Goal: Transaction & Acquisition: Purchase product/service

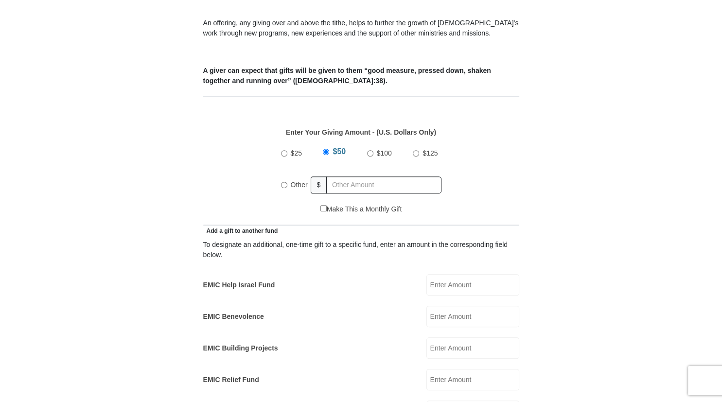
scroll to position [359, 0]
click at [285, 182] on input "Other" at bounding box center [284, 185] width 6 height 6
radio input "true"
click at [285, 180] on input "Other" at bounding box center [284, 183] width 6 height 6
click at [345, 176] on input "205.00" at bounding box center [385, 184] width 111 height 17
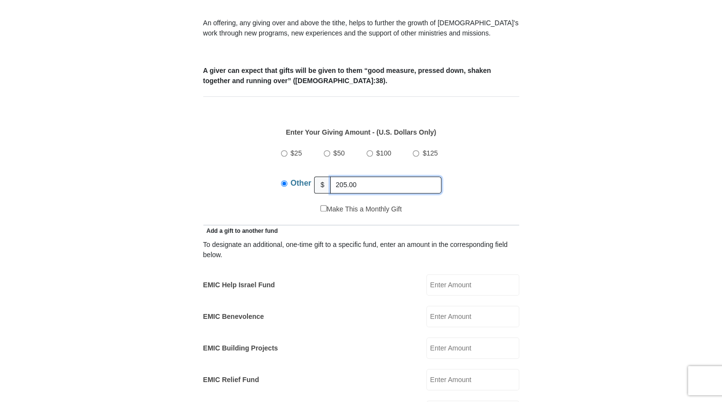
click at [343, 176] on input "205.00" at bounding box center [385, 184] width 111 height 17
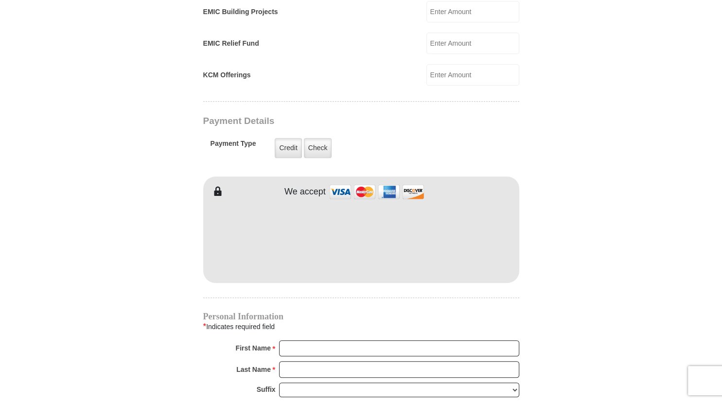
scroll to position [719, 0]
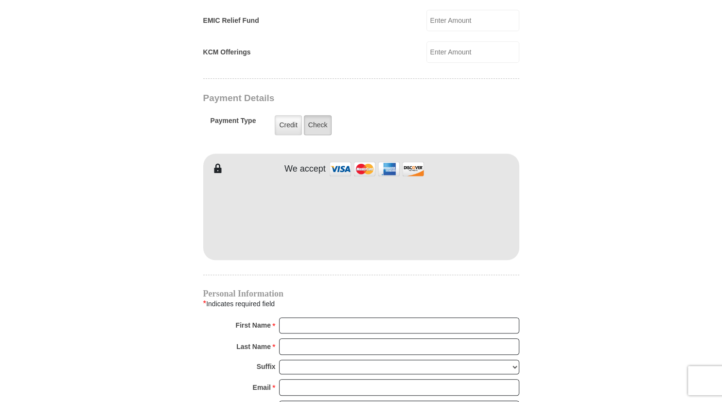
type input "215.00"
click at [316, 115] on label "Check" at bounding box center [318, 125] width 28 height 20
click at [0, 0] on input "Check" at bounding box center [0, 0] width 0 height 0
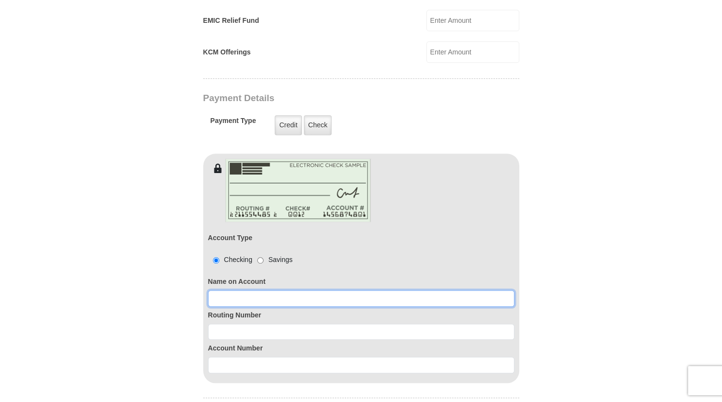
click at [257, 290] on input at bounding box center [361, 298] width 306 height 17
type input "Beth Bowman"
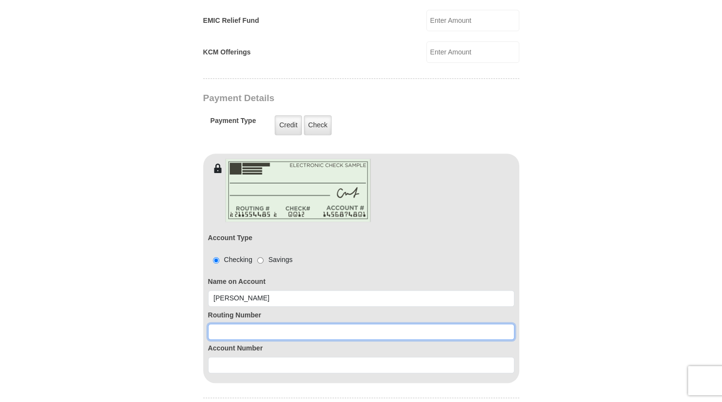
click at [258, 324] on input at bounding box center [361, 332] width 306 height 17
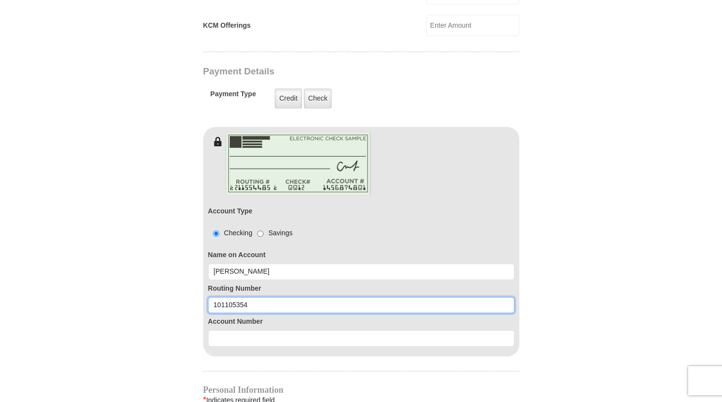
scroll to position [770, 0]
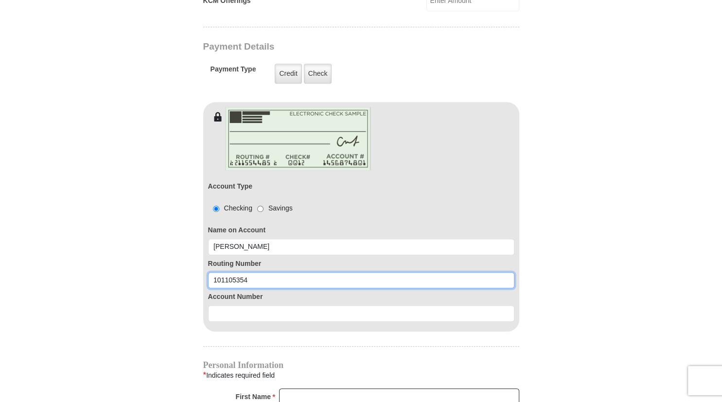
click at [248, 289] on input "101105354" at bounding box center [361, 280] width 306 height 17
type input "101105354"
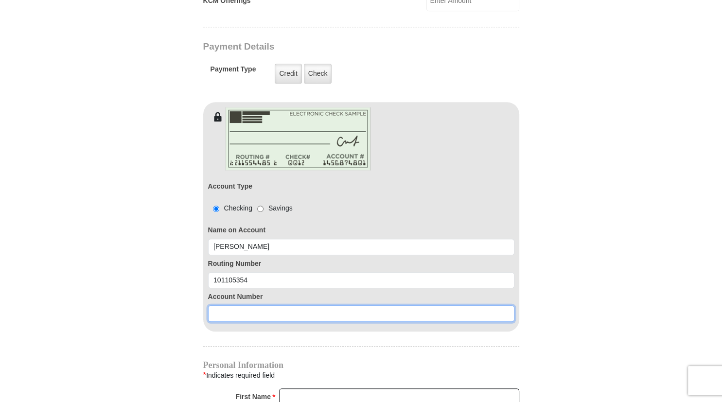
click at [248, 305] on input at bounding box center [361, 313] width 306 height 17
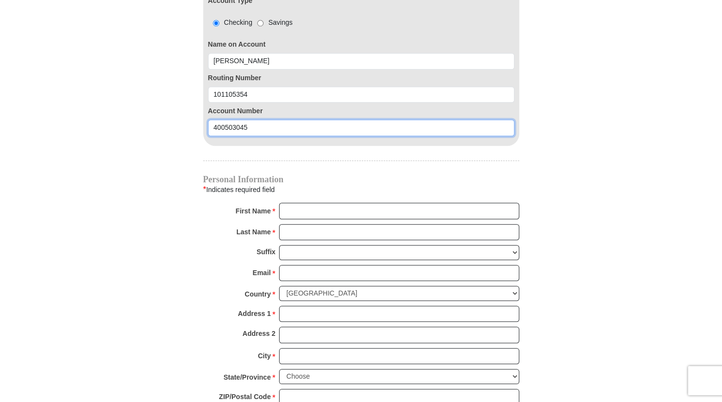
scroll to position [975, 0]
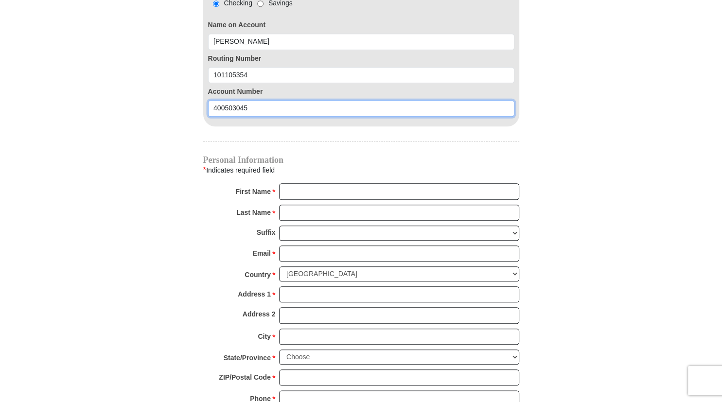
click at [333, 117] on input "400503045" at bounding box center [361, 108] width 306 height 17
type input "400503045"
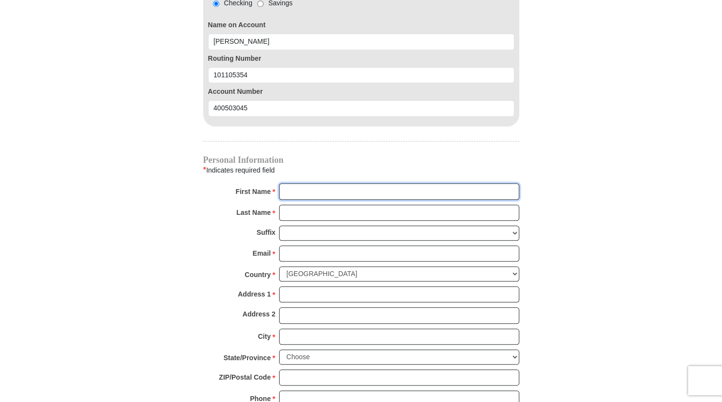
click at [333, 183] on input "First Name *" at bounding box center [399, 191] width 240 height 17
type input "Beth"
click at [326, 205] on input "Last Name *" at bounding box center [399, 213] width 240 height 17
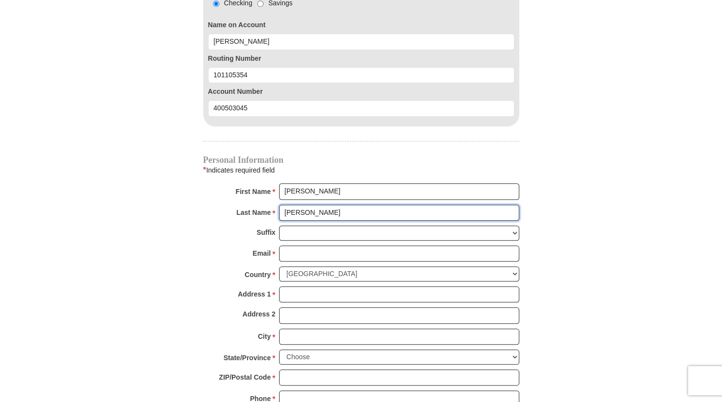
type input "Bowman"
click at [326, 210] on div "Last Name * Bowman Please enter Last Name" at bounding box center [361, 215] width 316 height 21
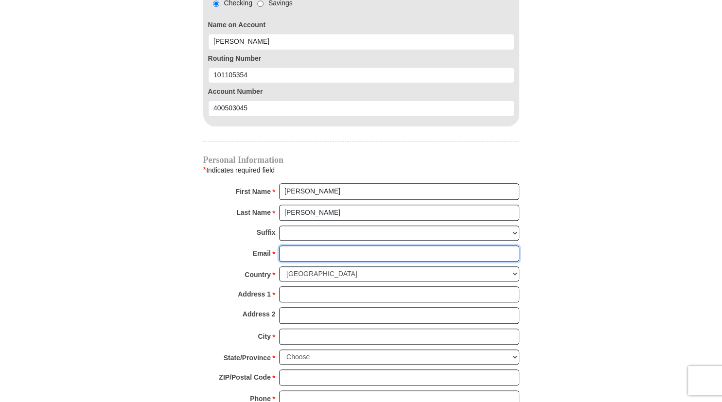
click at [325, 245] on input "Email *" at bounding box center [399, 253] width 240 height 17
type input "renewedbeth@gmail.com"
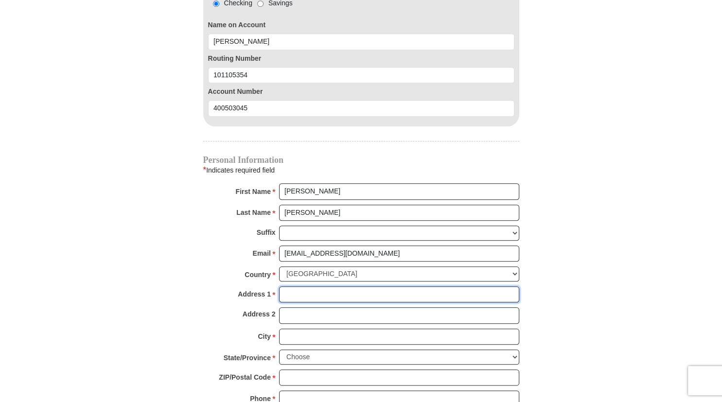
click at [325, 286] on input "Address 1 *" at bounding box center [399, 294] width 240 height 17
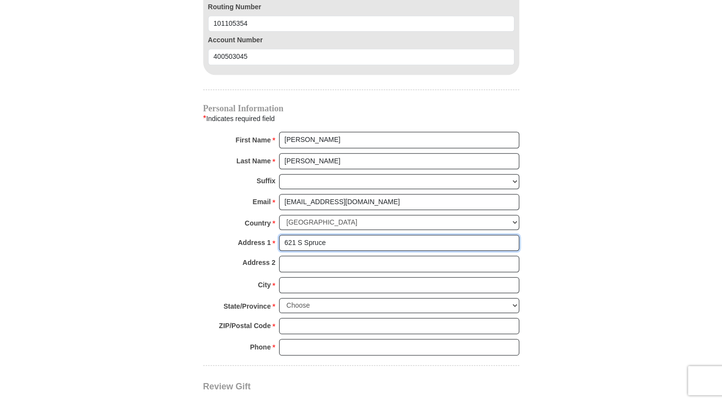
scroll to position [1078, 0]
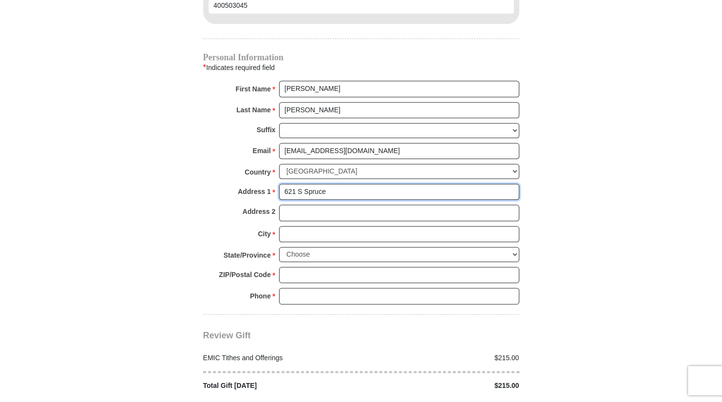
type input "621 S Spruce"
click at [324, 226] on input "City *" at bounding box center [399, 234] width 240 height 17
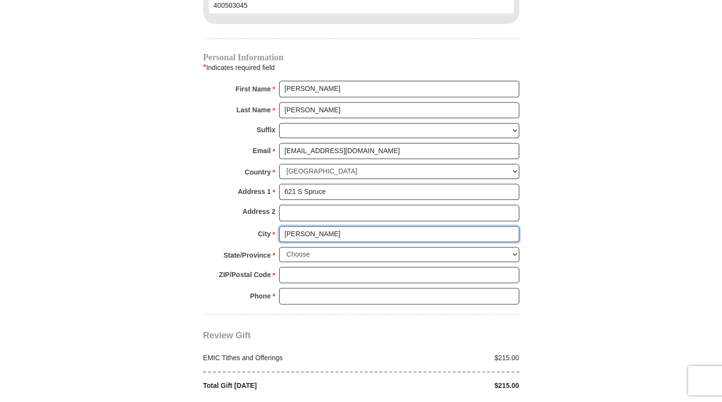
type input "Goddard"
click at [279, 247] on select "Choose Alabama Alaska American Samoa Arizona Arkansas Armed Forces Americas Arm…" at bounding box center [399, 254] width 240 height 15
select select "KS"
click option "Kansas" at bounding box center [0, 0] width 0 height 0
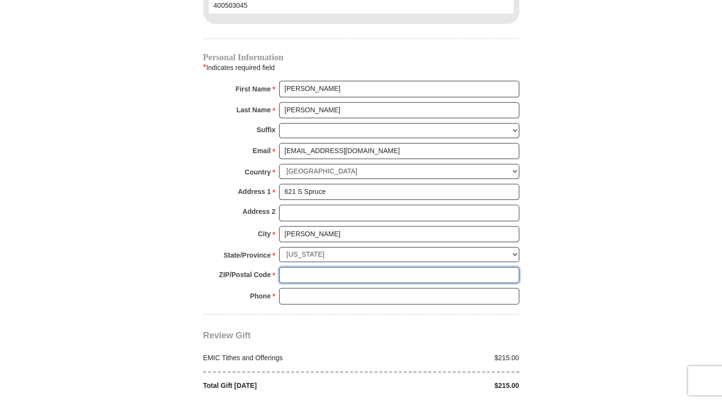
click at [313, 267] on input "ZIP/Postal Code *" at bounding box center [399, 275] width 240 height 17
type input "67052"
click at [310, 288] on input "Phone * *" at bounding box center [399, 296] width 240 height 17
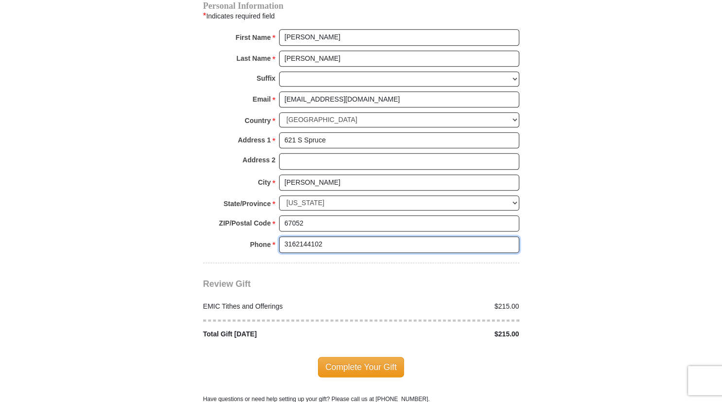
scroll to position [1180, 0]
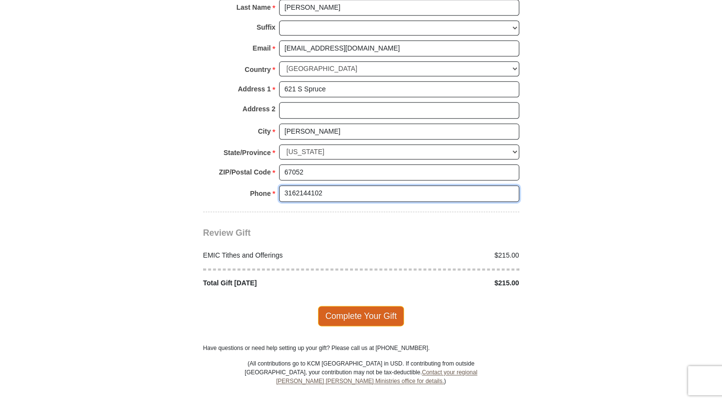
type input "3162144102"
click at [357, 306] on span "Complete Your Gift" at bounding box center [361, 316] width 86 height 20
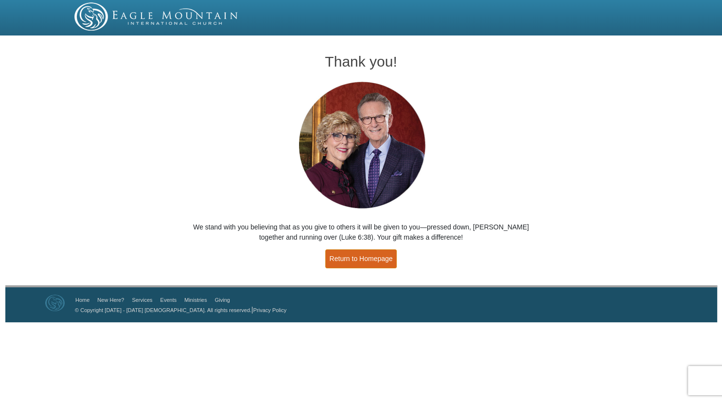
click at [362, 255] on link "Return to Homepage" at bounding box center [361, 258] width 72 height 19
